Goal: Book appointment/travel/reservation

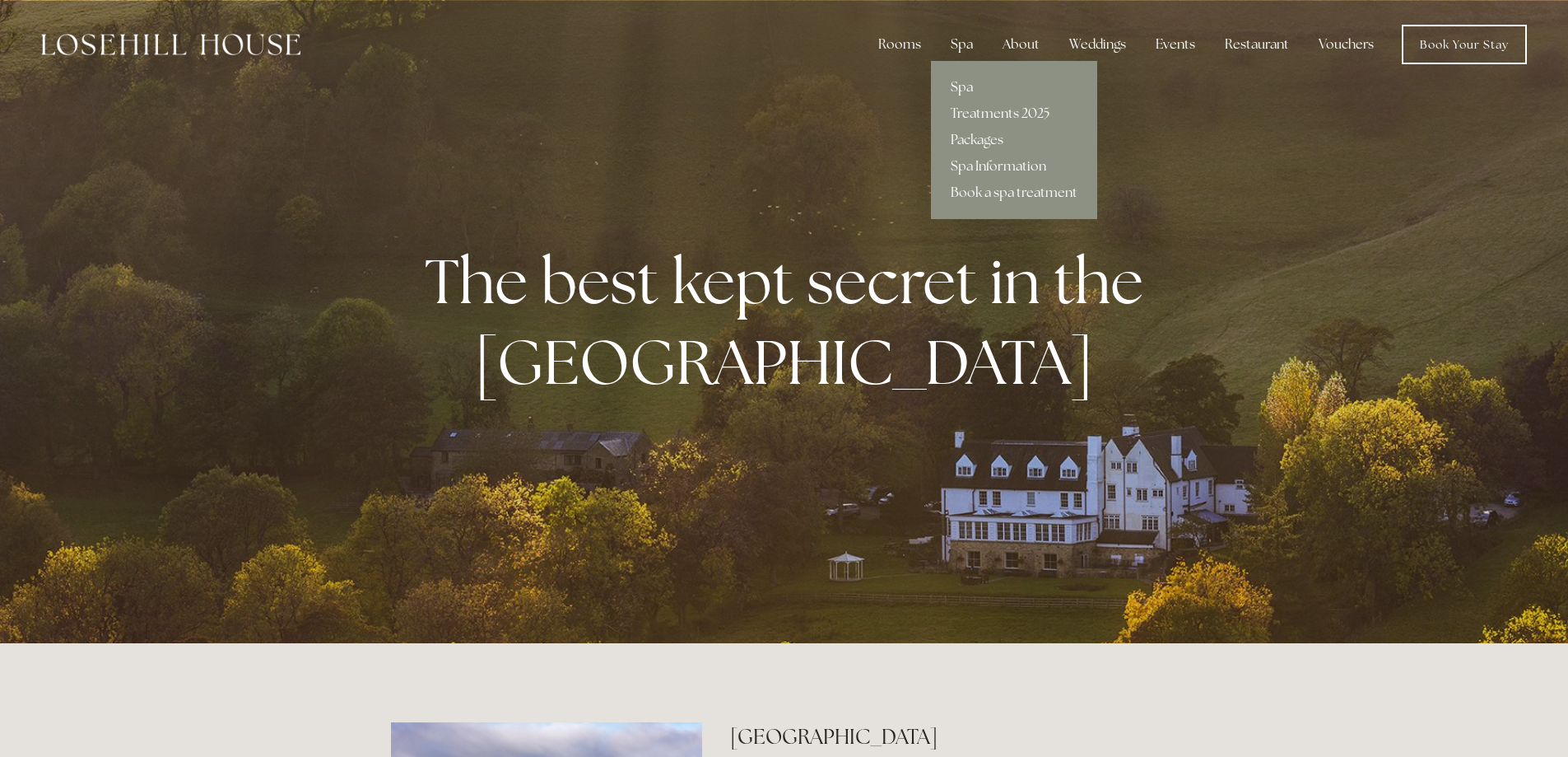
click at [971, 85] on link "Spa" at bounding box center [1014, 86] width 166 height 26
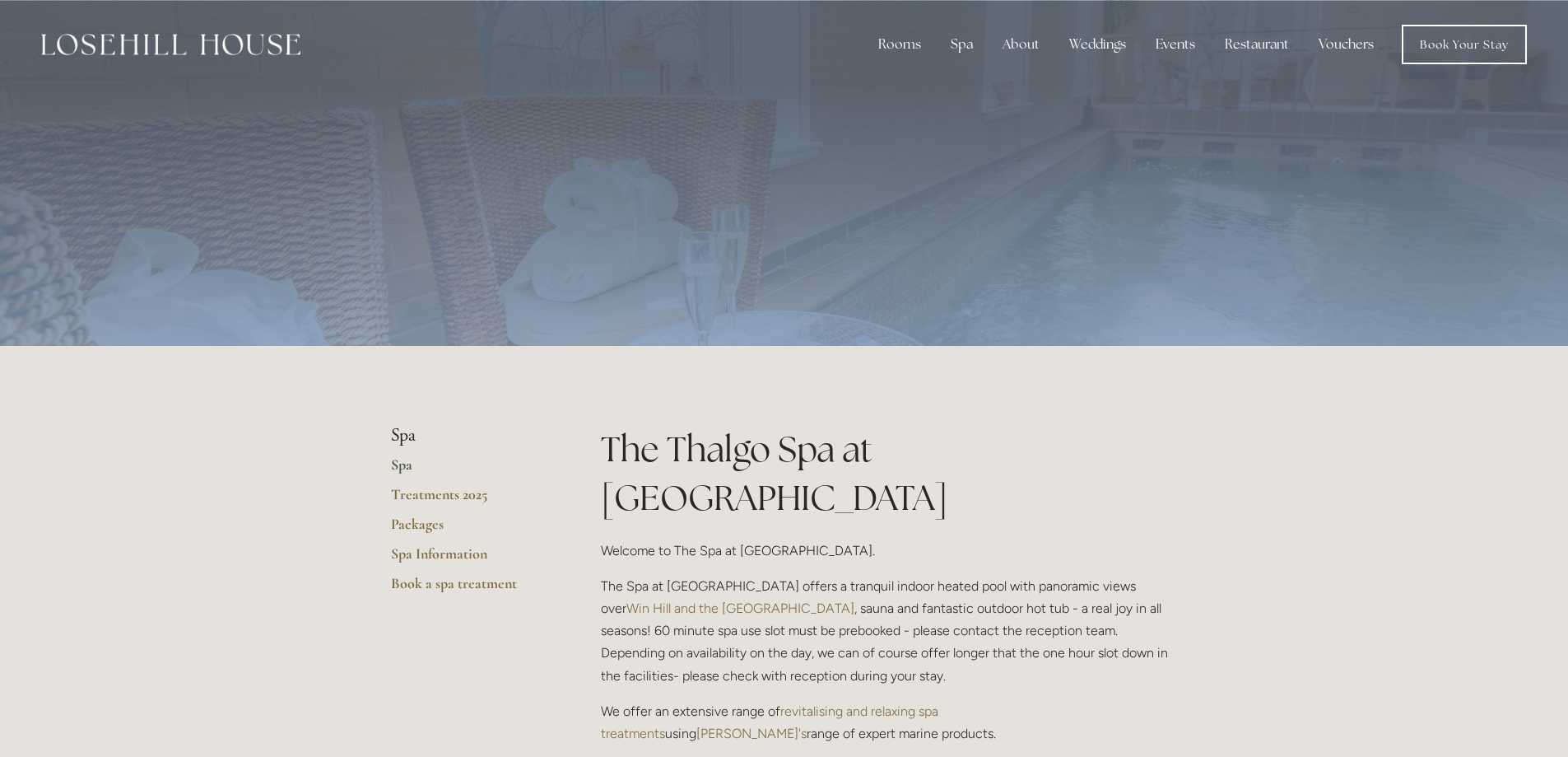
drag, startPoint x: 1566, startPoint y: 132, endPoint x: 1577, endPoint y: 197, distance: 65.9
click at [904, 83] on link "Rooms" at bounding box center [912, 86] width 107 height 26
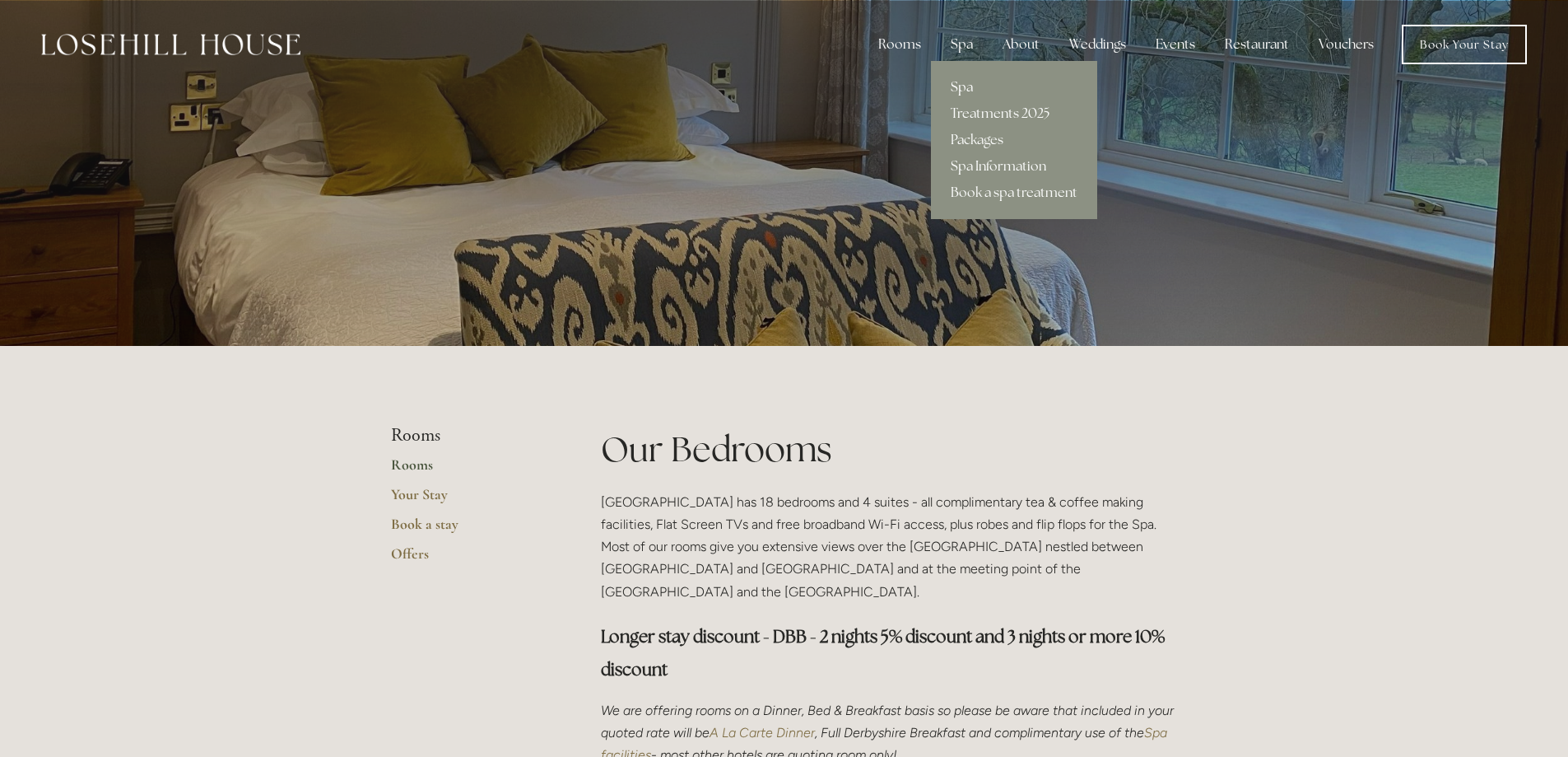
click at [961, 86] on link "Spa" at bounding box center [1014, 86] width 166 height 26
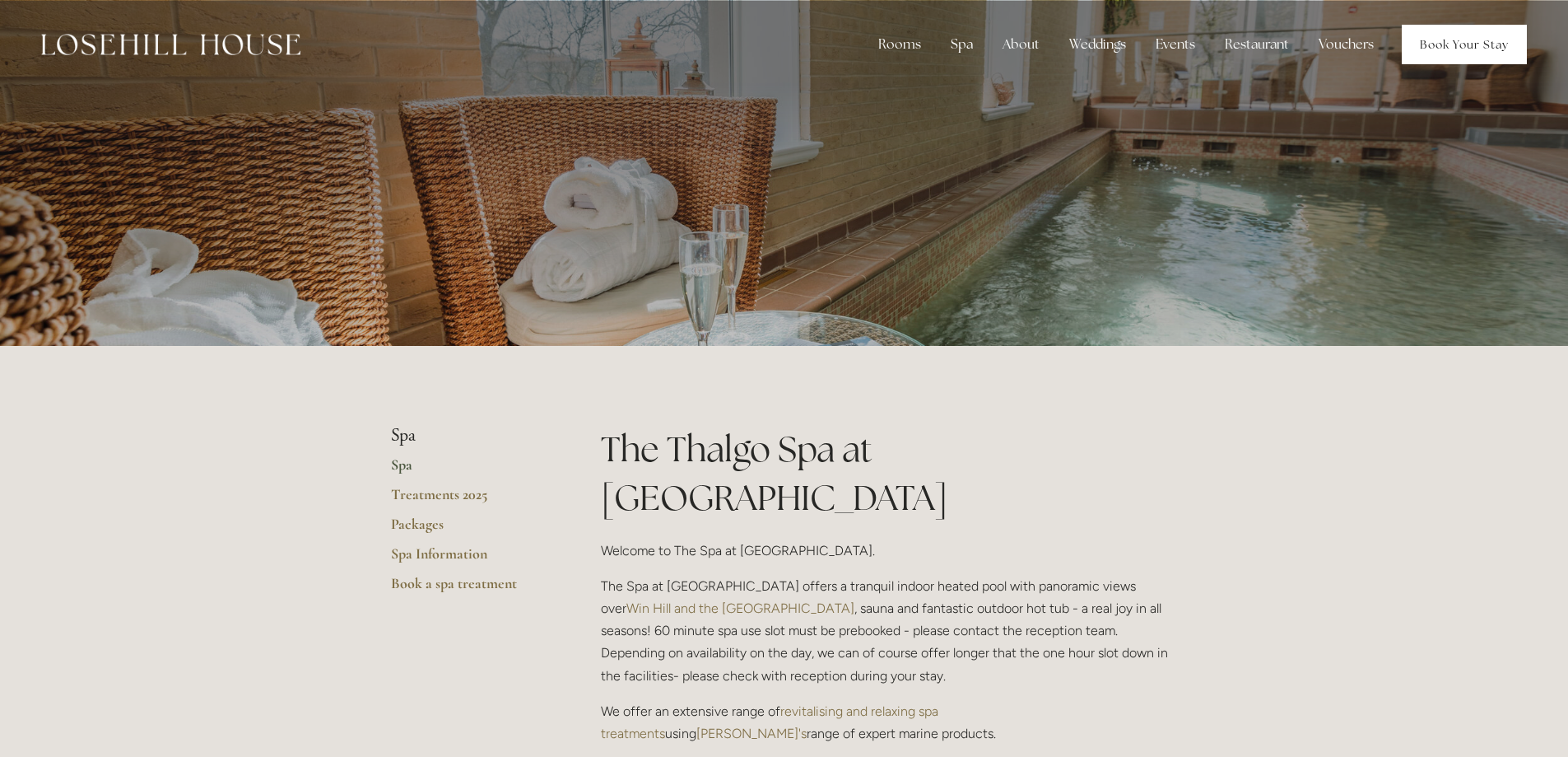
click at [1407, 41] on link "Book Your Stay" at bounding box center [1464, 44] width 125 height 39
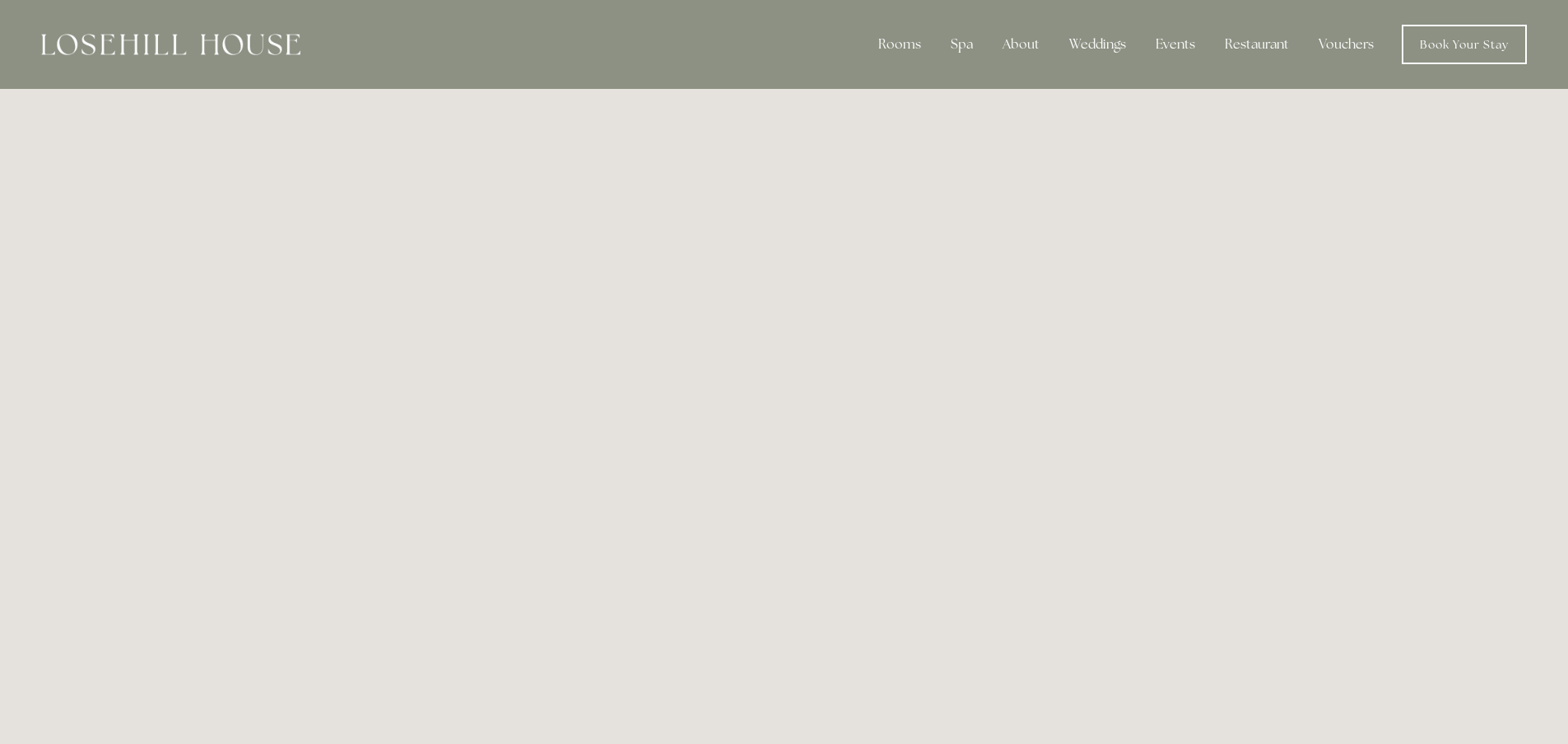
click at [236, 40] on img at bounding box center [170, 44] width 259 height 22
